Goal: Task Accomplishment & Management: Manage account settings

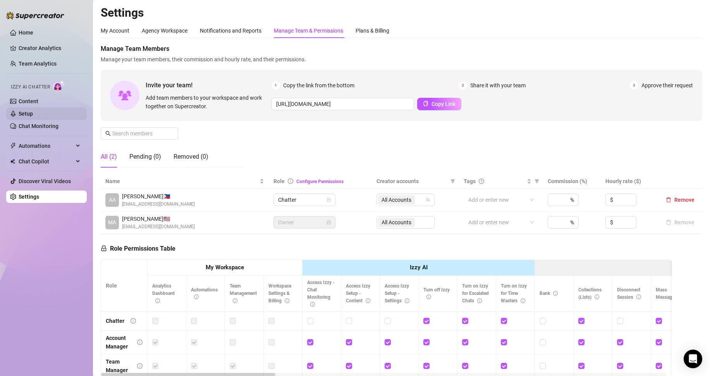
click at [33, 114] on link "Setup" at bounding box center [26, 113] width 14 height 6
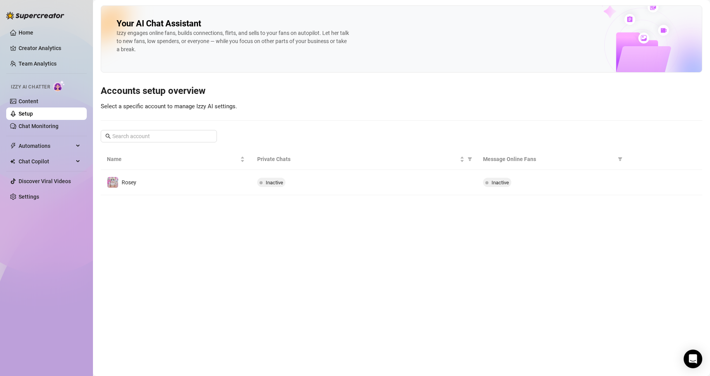
click at [354, 198] on main "Your AI Chat Assistant [PERSON_NAME] engages online fans, builds connections, f…" at bounding box center [401, 188] width 617 height 376
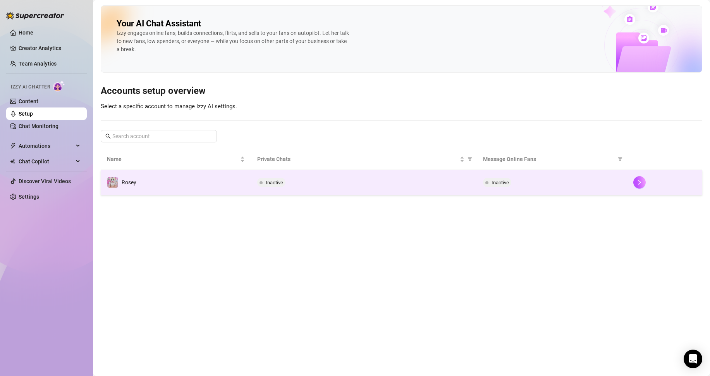
click at [362, 186] on div "Inactive" at bounding box center [363, 182] width 213 height 9
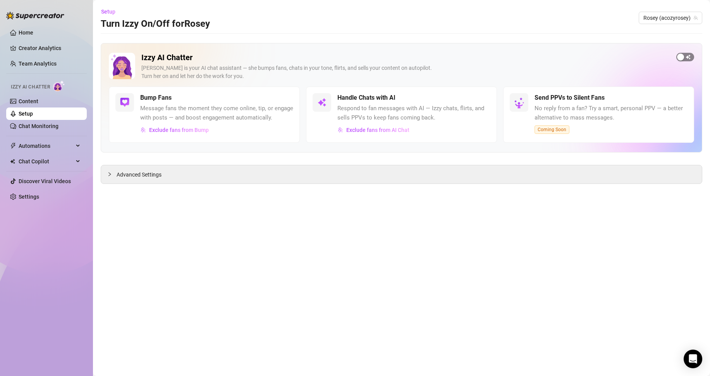
click at [689, 55] on span "button" at bounding box center [686, 57] width 18 height 9
click at [279, 97] on span "button" at bounding box center [284, 97] width 17 height 9
